Goal: Consume media (video, audio): Consume media (video, audio)

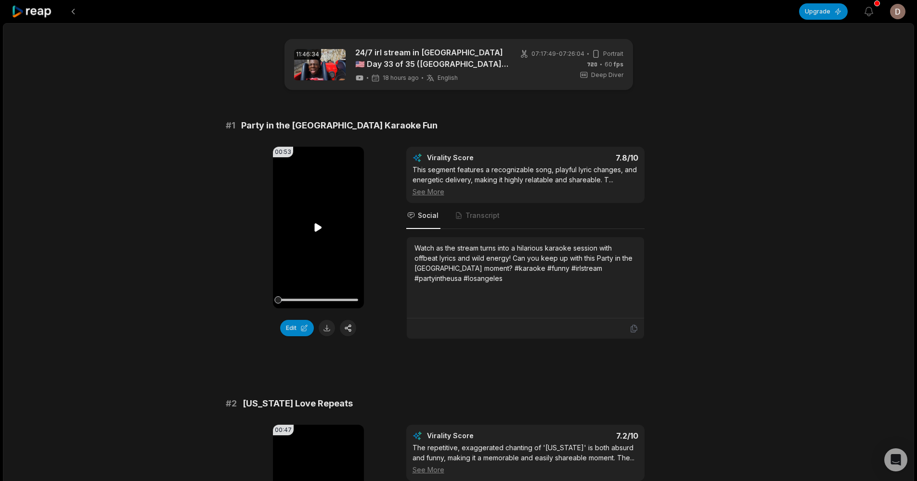
click at [309, 234] on video "Your browser does not support mp4 format." at bounding box center [318, 228] width 91 height 162
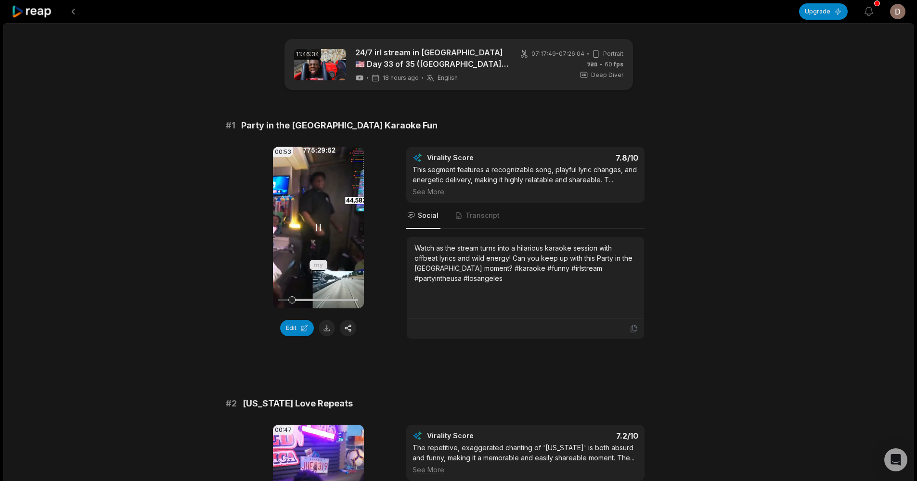
click at [306, 299] on div at bounding box center [318, 300] width 80 height 2
click at [328, 299] on div at bounding box center [318, 300] width 80 height 2
click at [352, 297] on div at bounding box center [318, 300] width 80 height 17
click at [317, 225] on icon at bounding box center [319, 227] width 4 height 6
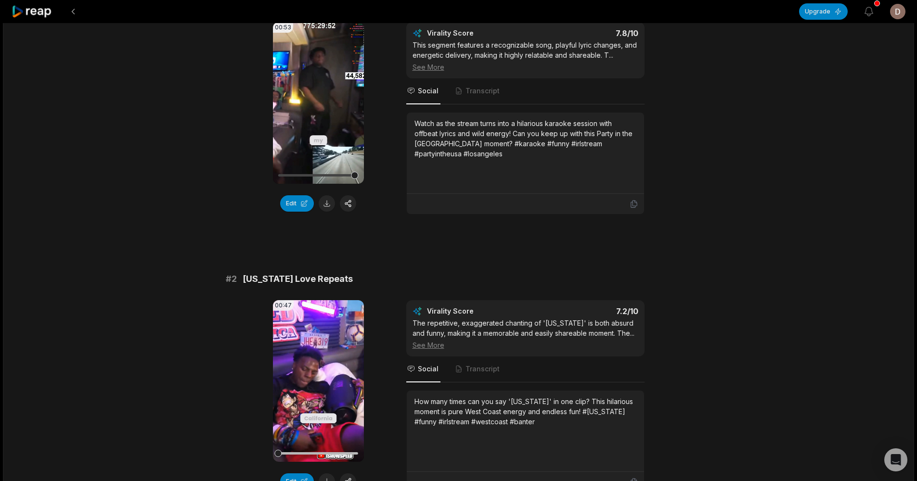
scroll to position [187, 0]
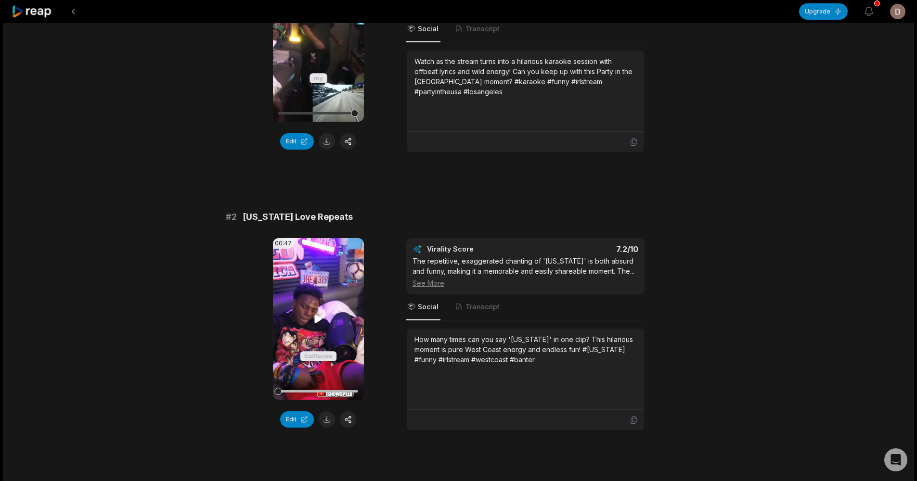
click at [319, 314] on icon at bounding box center [318, 319] width 12 height 12
click at [303, 387] on div at bounding box center [318, 391] width 80 height 17
click at [331, 390] on div at bounding box center [318, 391] width 80 height 17
click at [351, 390] on div at bounding box center [318, 391] width 80 height 17
click at [328, 313] on video "Your browser does not support mp4 format." at bounding box center [318, 319] width 91 height 162
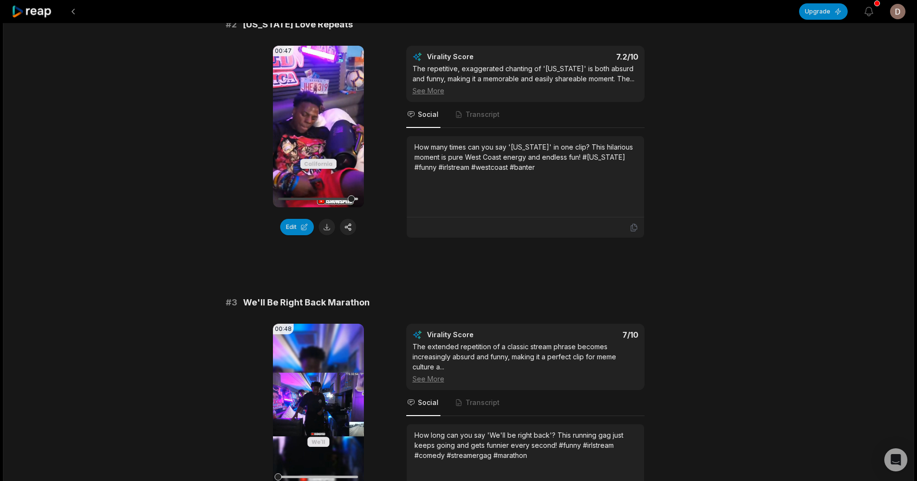
scroll to position [585, 0]
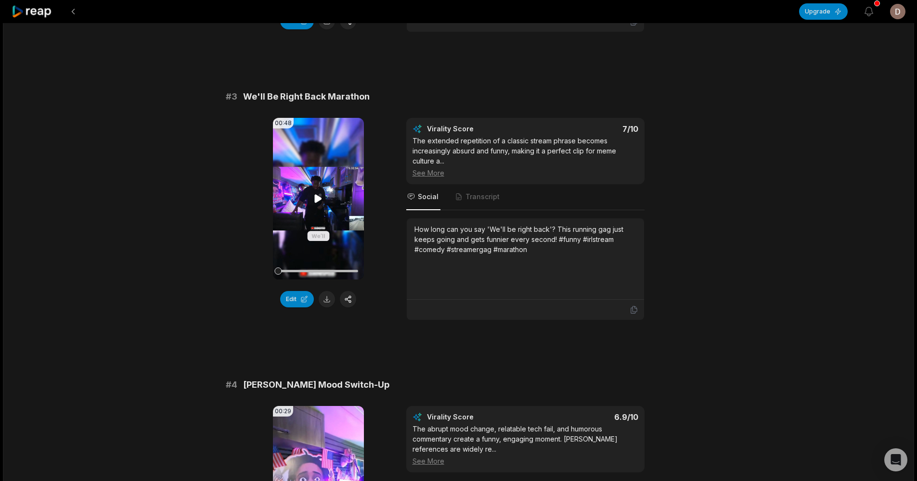
click at [309, 222] on video "Your browser does not support mp4 format." at bounding box center [318, 199] width 91 height 162
click at [304, 271] on div at bounding box center [318, 271] width 80 height 2
click at [333, 269] on div at bounding box center [318, 271] width 80 height 17
click at [349, 271] on div at bounding box center [318, 271] width 80 height 2
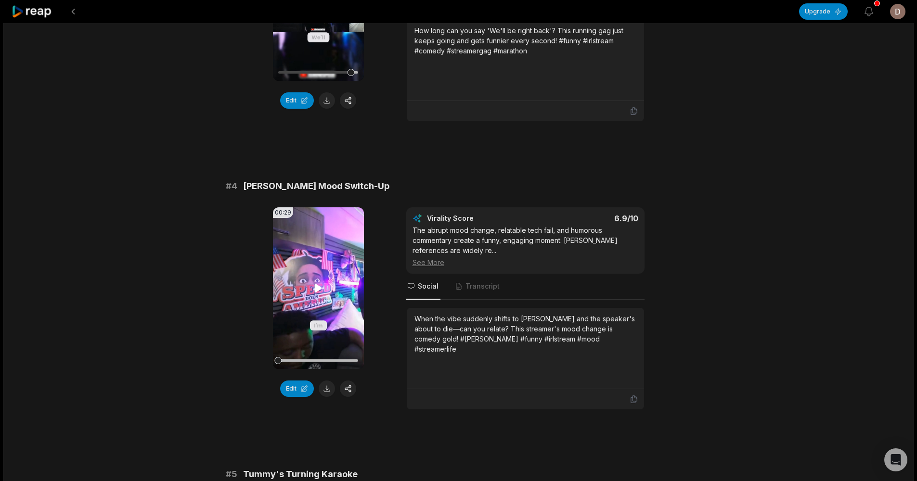
click at [319, 286] on icon at bounding box center [318, 288] width 7 height 8
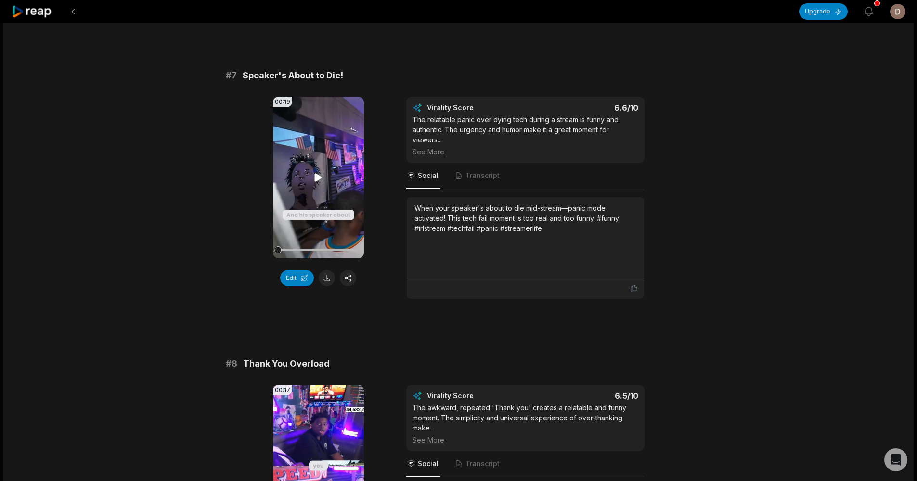
scroll to position [1791, 0]
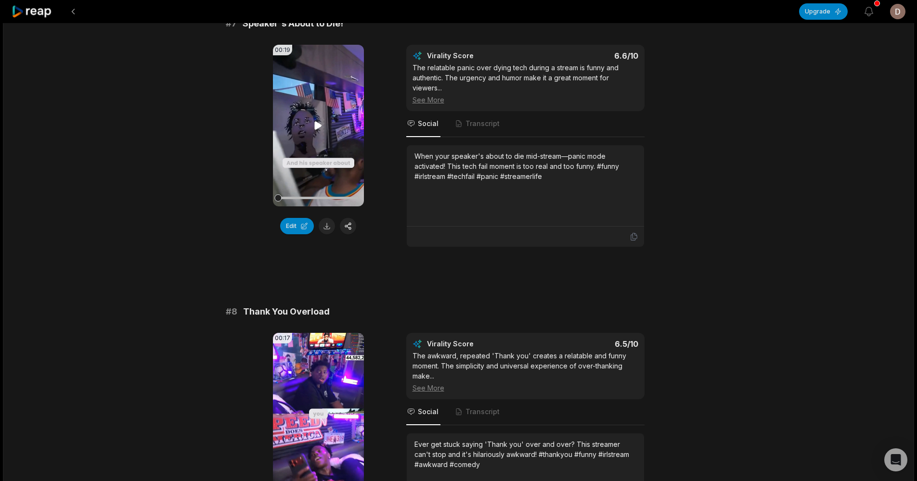
click at [331, 121] on video "Your browser does not support mp4 format." at bounding box center [318, 126] width 91 height 162
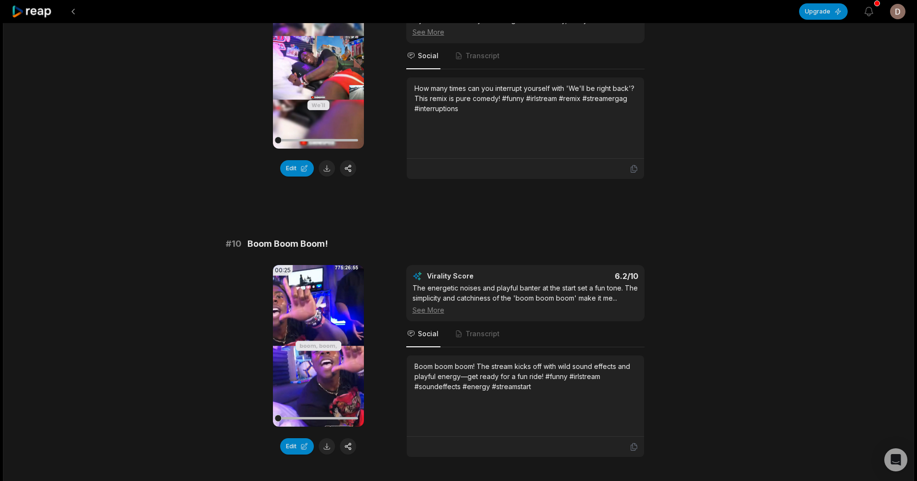
scroll to position [2475, 0]
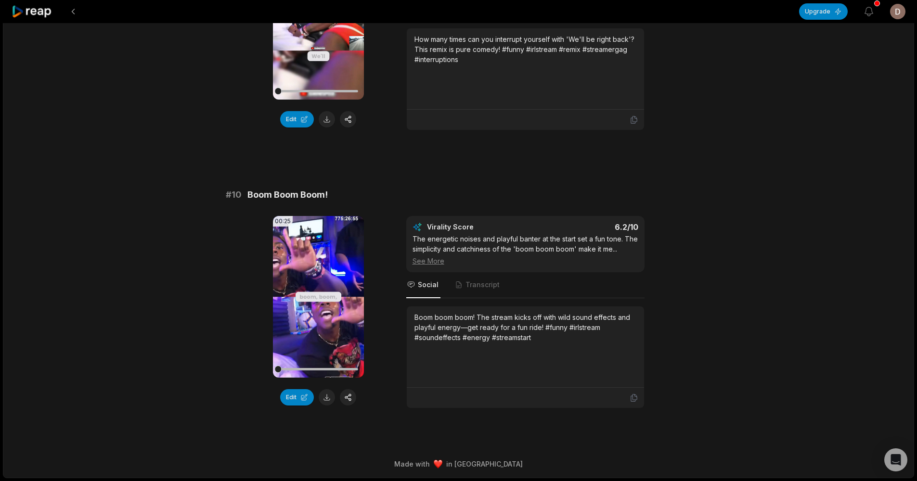
click at [34, 12] on icon at bounding box center [32, 11] width 41 height 13
